Goal: Information Seeking & Learning: Check status

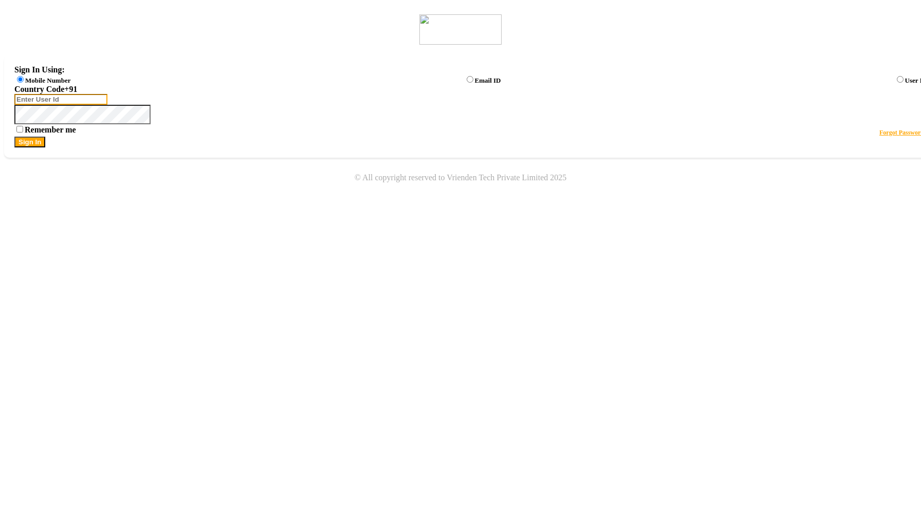
click at [107, 105] on input "Username" at bounding box center [60, 99] width 93 height 11
type input "123123123"
click at [45, 147] on button "Sign In" at bounding box center [29, 142] width 31 height 11
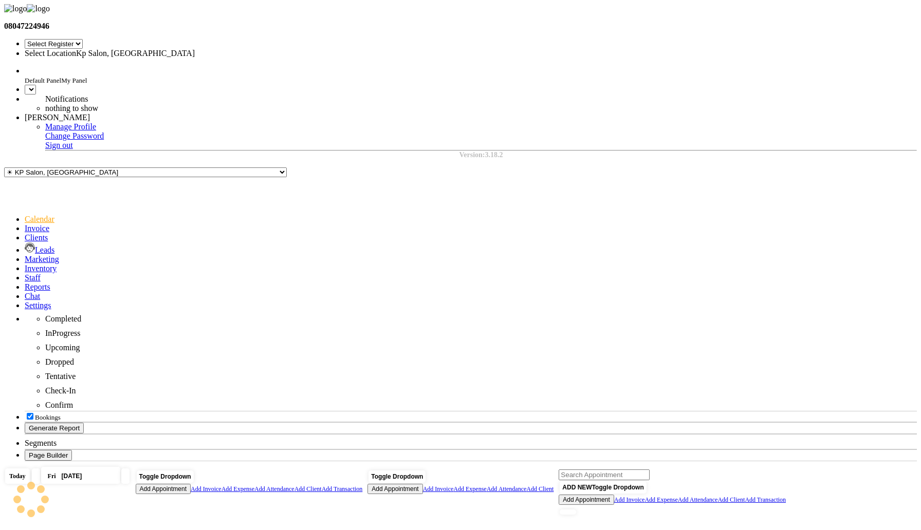
select select "en"
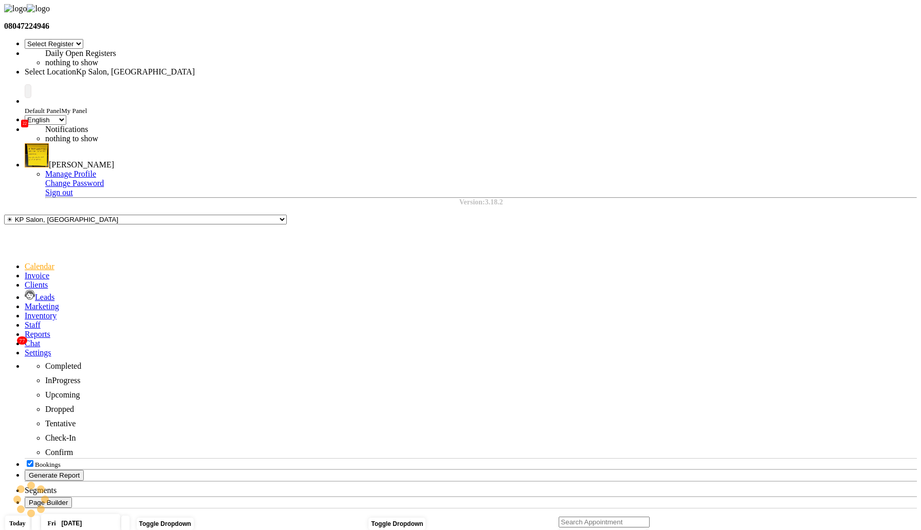
select select "7"
click at [25, 302] on span at bounding box center [25, 306] width 0 height 9
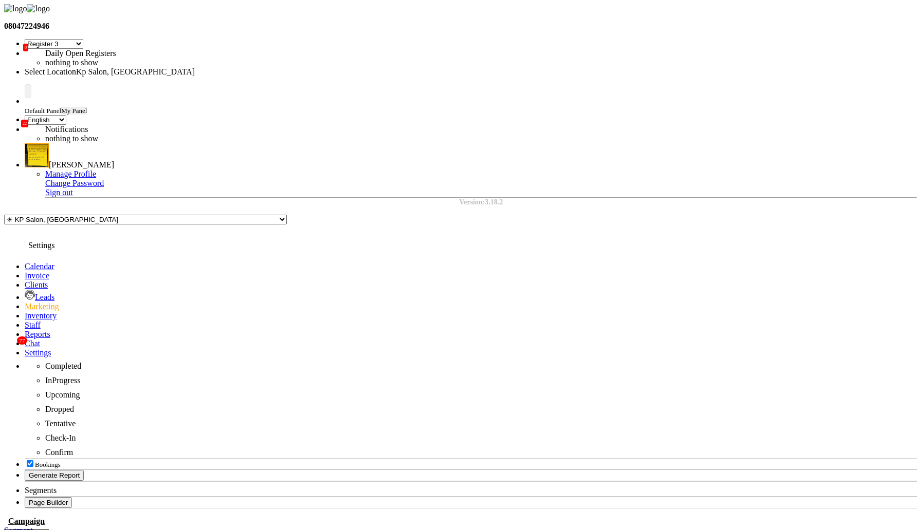
click at [25, 348] on icon at bounding box center [25, 352] width 0 height 9
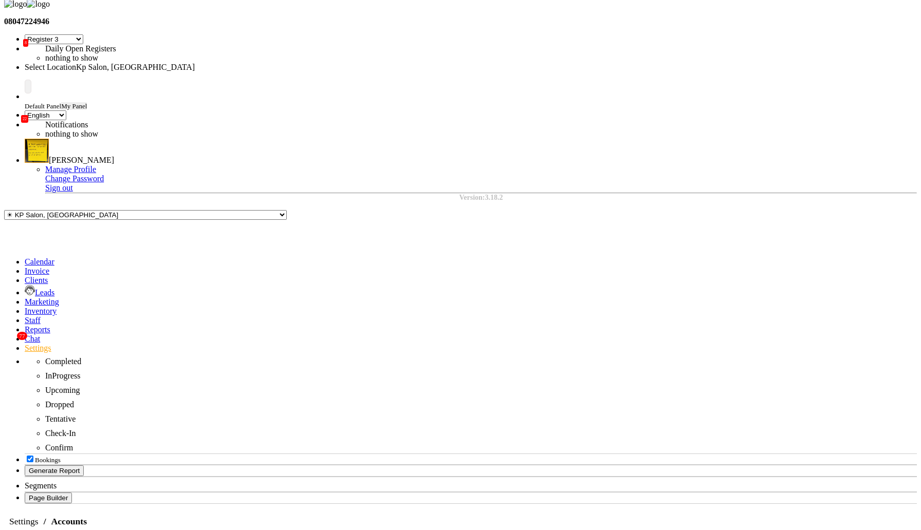
select select "1838"
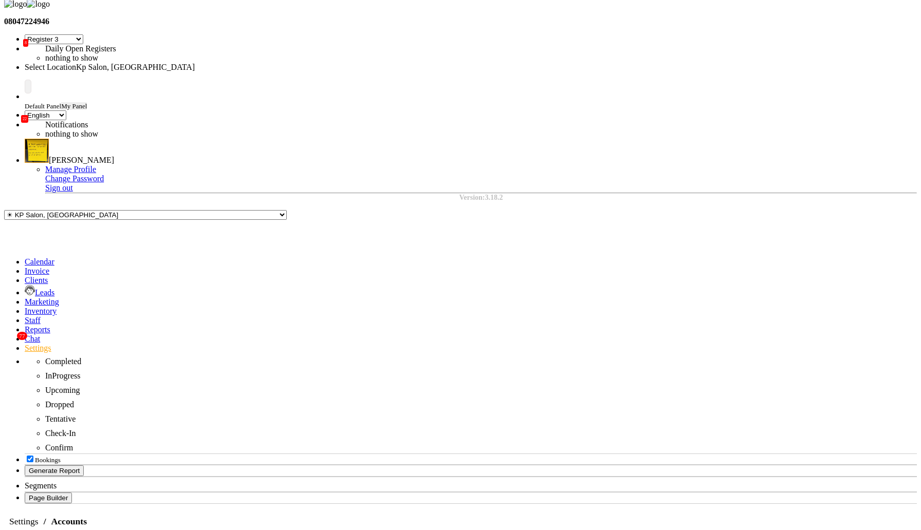
click at [671, 407] on div "Link Payments" at bounding box center [668, 411] width 58 height 9
checkbox input "true"
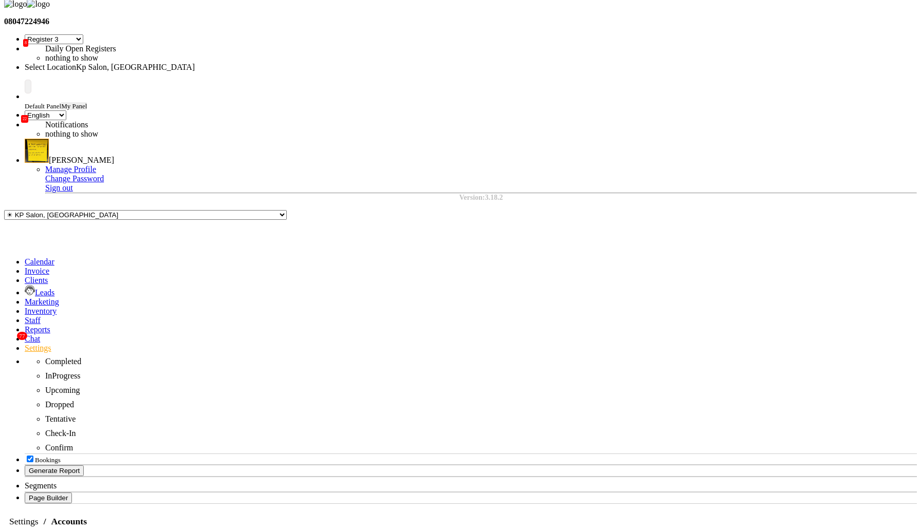
click at [668, 407] on div "Link Payments" at bounding box center [668, 411] width 58 height 9
checkbox input "true"
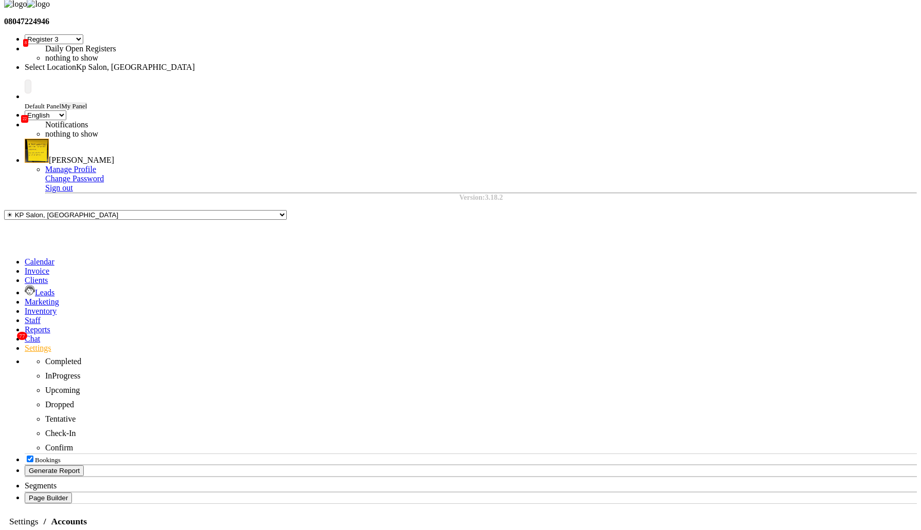
scroll to position [0, 0]
click at [450, 83] on div "Link Payments" at bounding box center [444, 87] width 58 height 9
checkbox input "false"
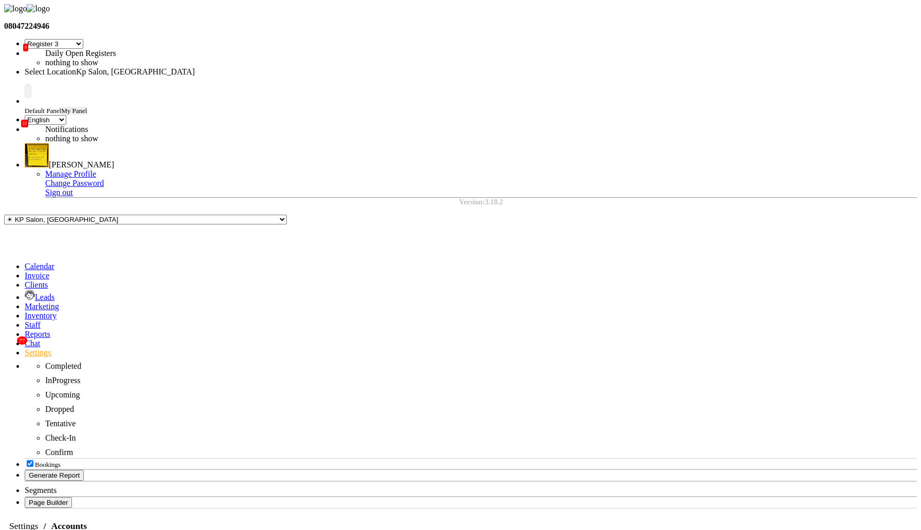
scroll to position [5, 0]
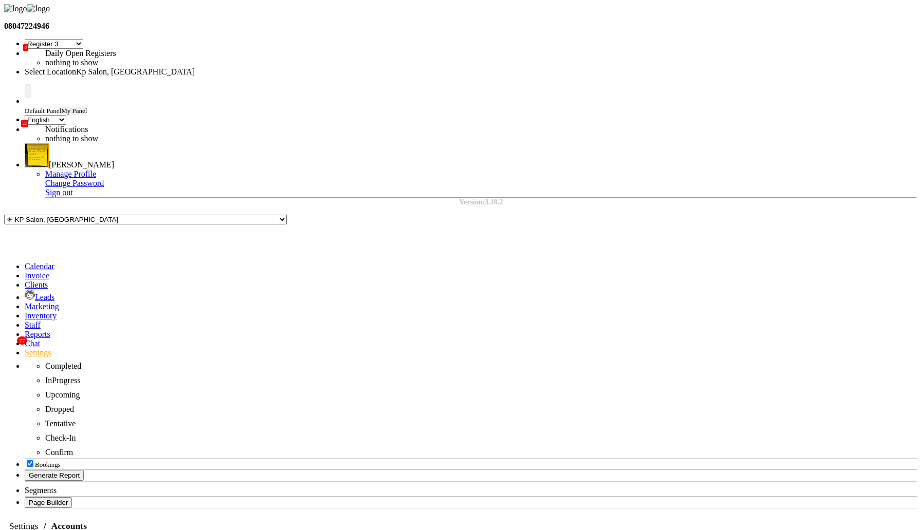
select select "7"
select select "en"
click at [25, 302] on icon at bounding box center [25, 306] width 0 height 9
click at [25, 311] on icon at bounding box center [25, 315] width 0 height 9
select select
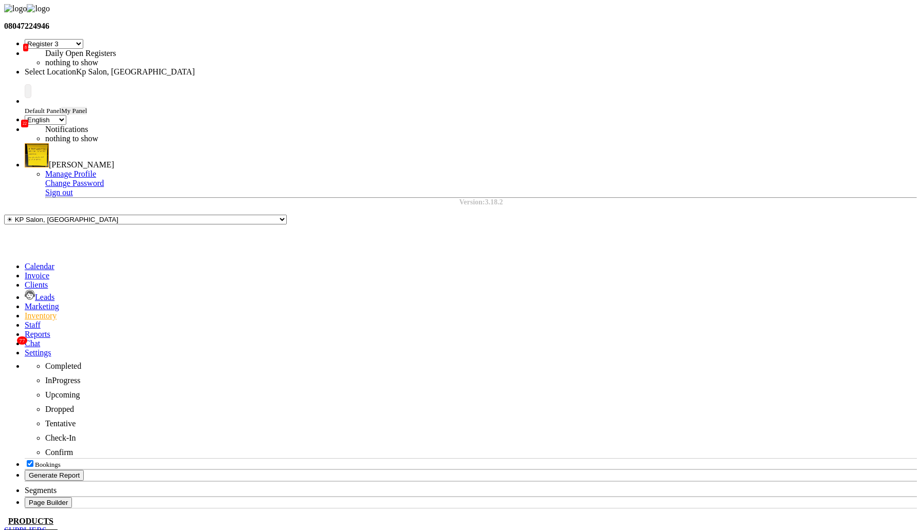
click at [25, 281] on link "Clients" at bounding box center [36, 285] width 23 height 9
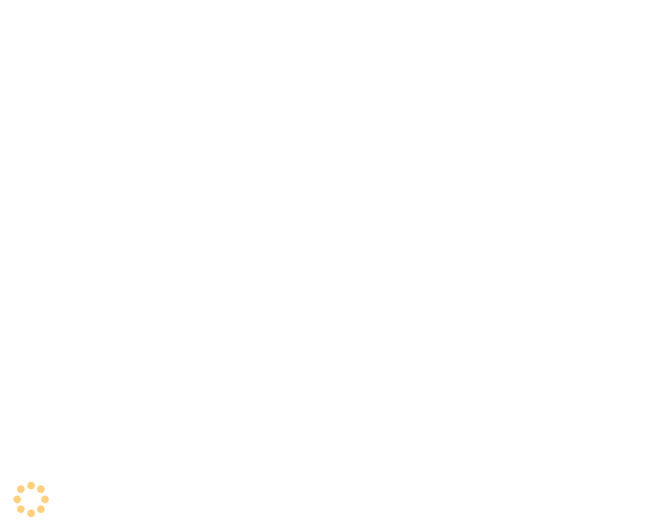
select select "7"
select select "en"
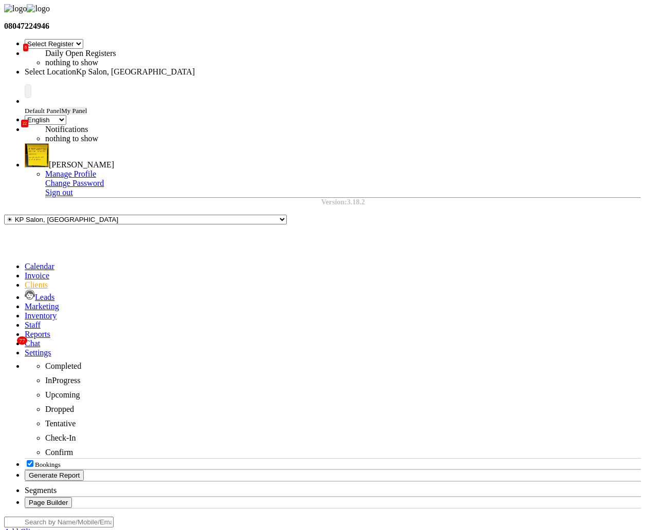
scroll to position [5, 0]
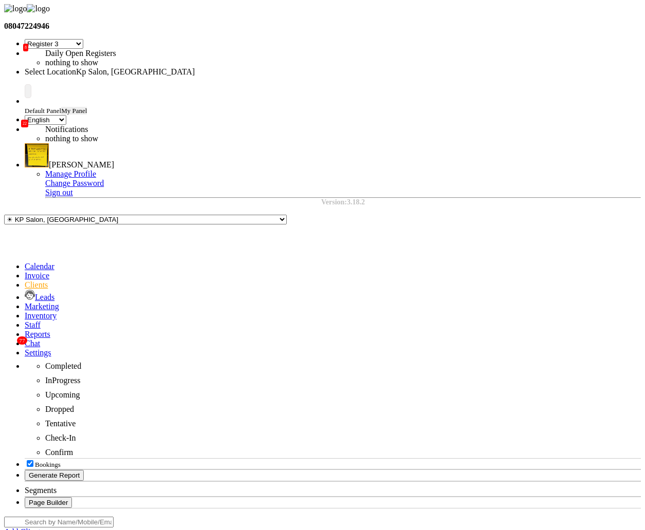
select select "7"
select select "en"
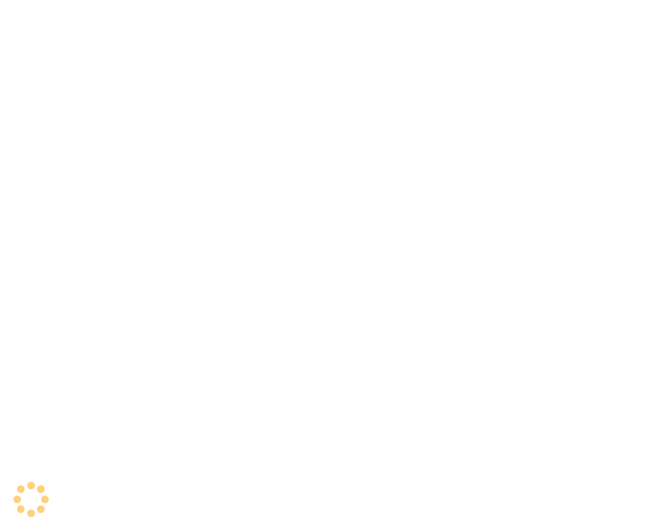
select select "7"
select select "en"
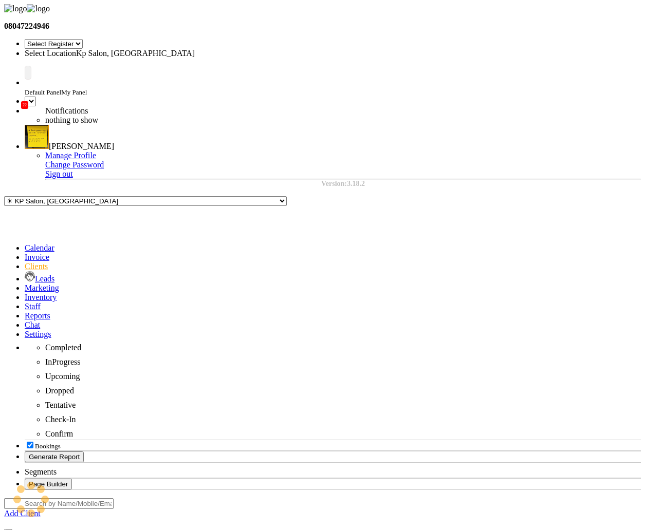
select select "7"
select select "en"
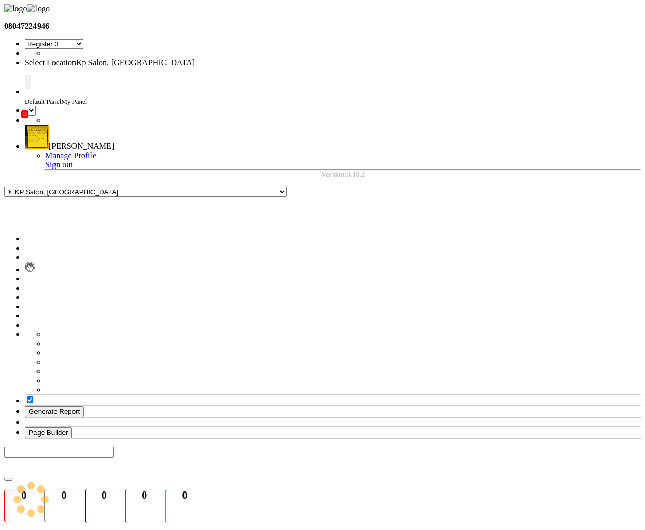
select select "7"
select select "en"
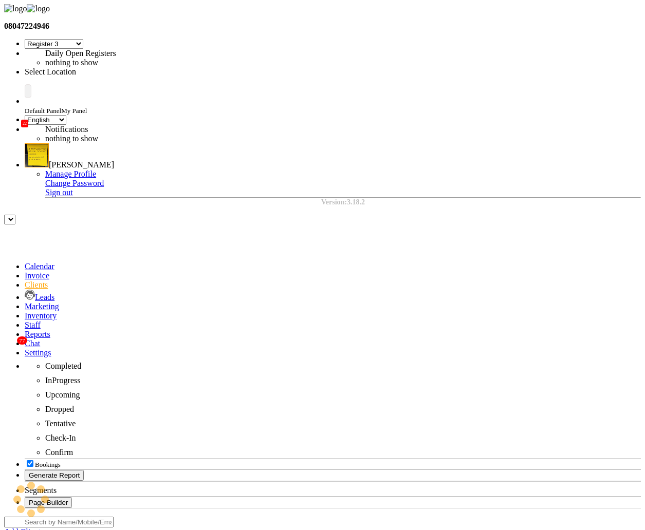
select select "7"
select select "en"
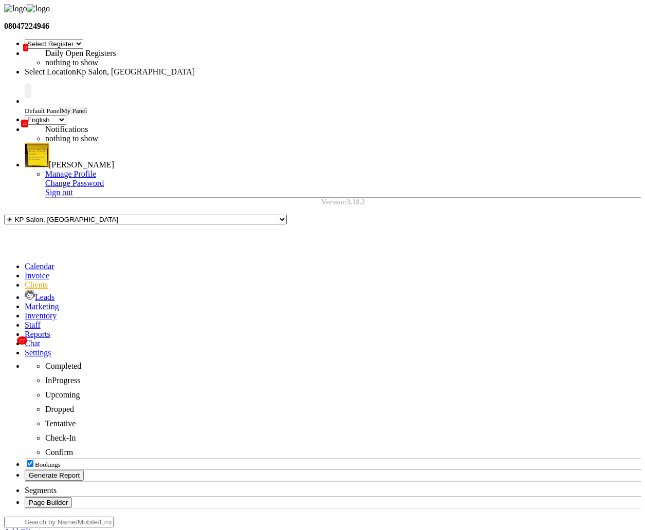
drag, startPoint x: 473, startPoint y: 233, endPoint x: 503, endPoint y: 232, distance: 29.3
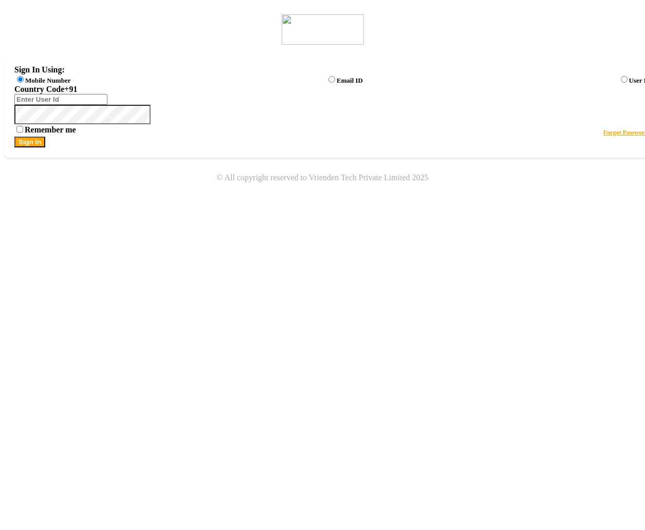
click at [629, 79] on label "User ID" at bounding box center [640, 81] width 22 height 8
click at [621, 79] on input "User ID" at bounding box center [624, 79] width 7 height 7
radio input "true"
radio input "false"
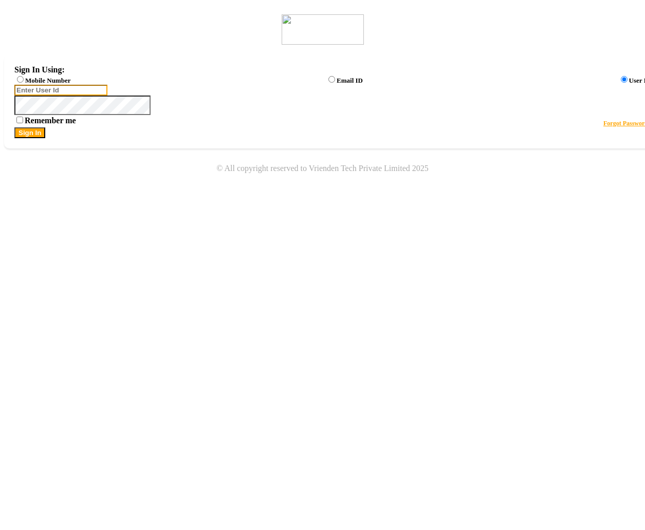
click at [107, 96] on input "Username" at bounding box center [60, 90] width 93 height 11
type input "arsp"
click at [14, 127] on button "Sign In" at bounding box center [29, 132] width 31 height 11
